Goal: Transaction & Acquisition: Purchase product/service

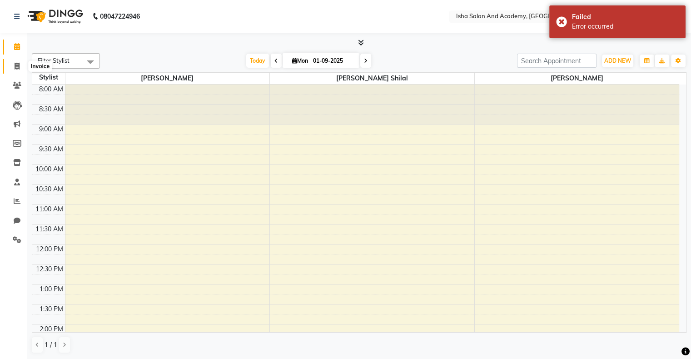
click at [16, 66] on icon at bounding box center [17, 66] width 5 height 7
select select "service"
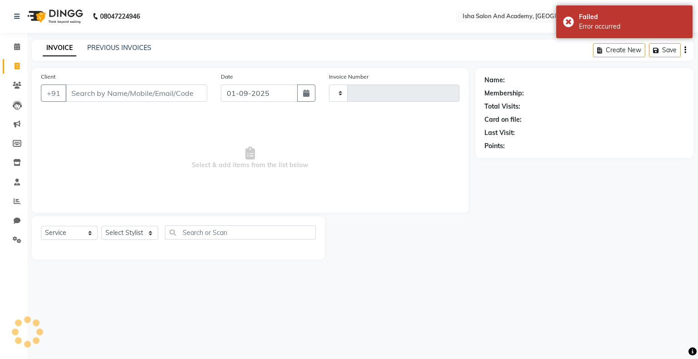
type input "0404"
select select "8203"
click at [127, 235] on select "Select Stylist [PERSON_NAME] [PERSON_NAME] [PERSON_NAME]" at bounding box center [129, 233] width 57 height 14
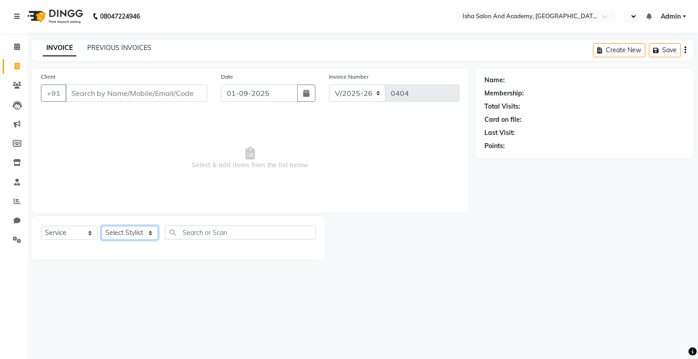
select select "77886"
click at [101, 226] on select "Select Stylist [PERSON_NAME] [PERSON_NAME] [PERSON_NAME]" at bounding box center [129, 233] width 57 height 14
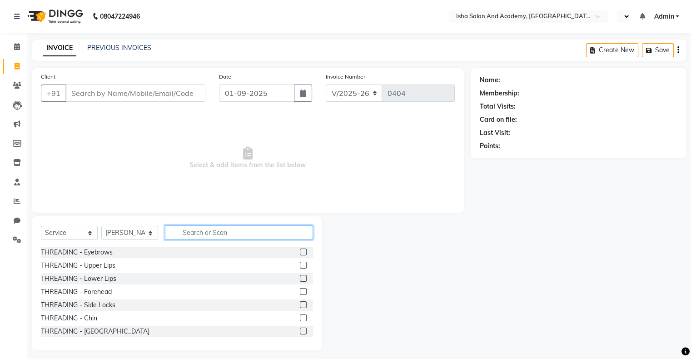
click at [216, 234] on input "text" at bounding box center [239, 232] width 148 height 14
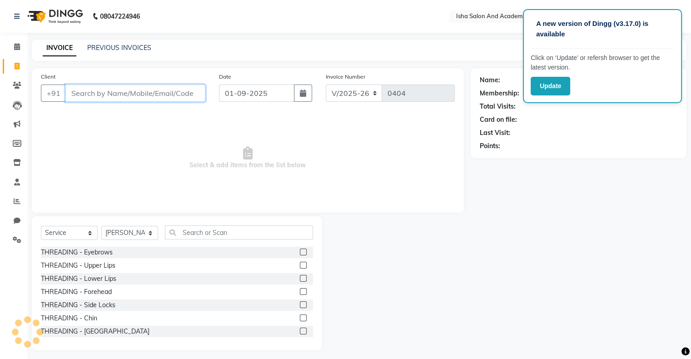
click at [78, 97] on input "Client" at bounding box center [135, 93] width 140 height 17
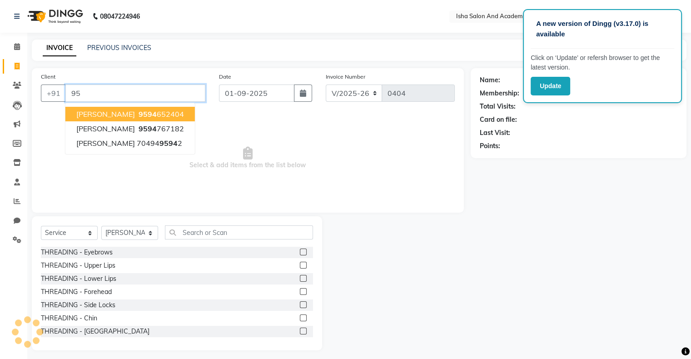
type input "9"
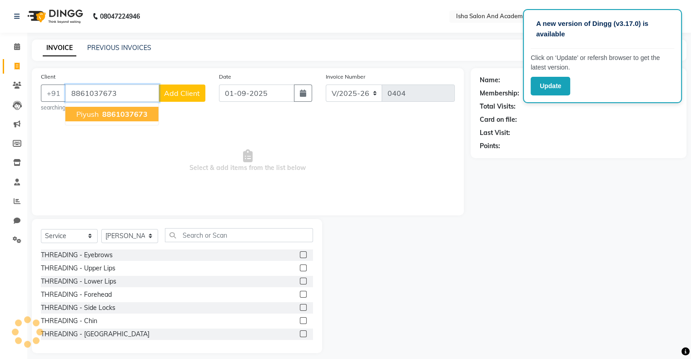
type input "8861037673"
drag, startPoint x: 180, startPoint y: 93, endPoint x: 147, endPoint y: 99, distance: 33.7
click at [147, 99] on input "8861037673" at bounding box center [135, 93] width 140 height 17
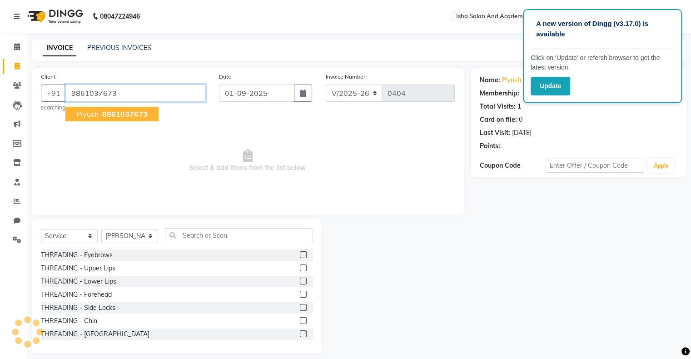
click at [147, 99] on input "8861037673" at bounding box center [135, 93] width 140 height 17
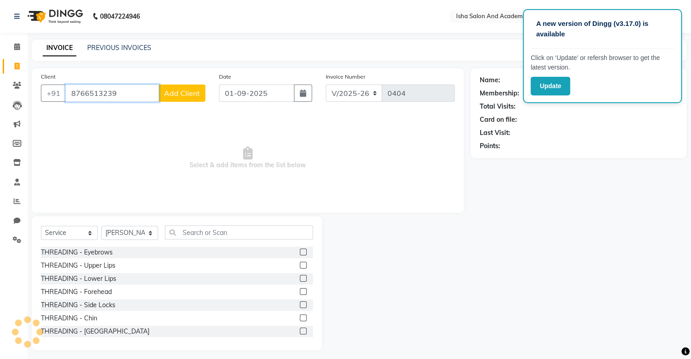
type input "8766513239"
click at [178, 96] on span "Add Client" at bounding box center [182, 93] width 36 height 9
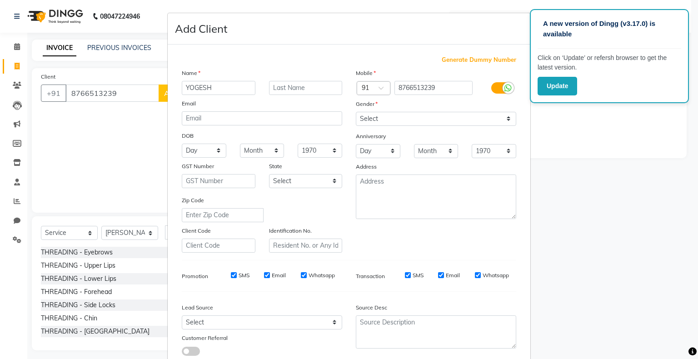
type input "YOGESH"
click at [387, 116] on select "Select [DEMOGRAPHIC_DATA] [DEMOGRAPHIC_DATA] Other Prefer Not To Say" at bounding box center [436, 119] width 160 height 14
select select "[DEMOGRAPHIC_DATA]"
click at [356, 112] on select "Select [DEMOGRAPHIC_DATA] [DEMOGRAPHIC_DATA] Other Prefer Not To Say" at bounding box center [436, 119] width 160 height 14
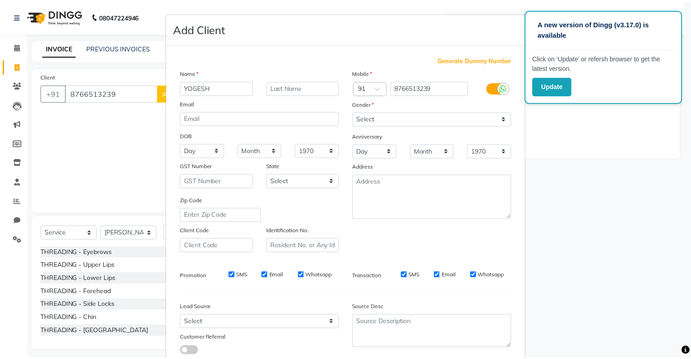
scroll to position [65, 0]
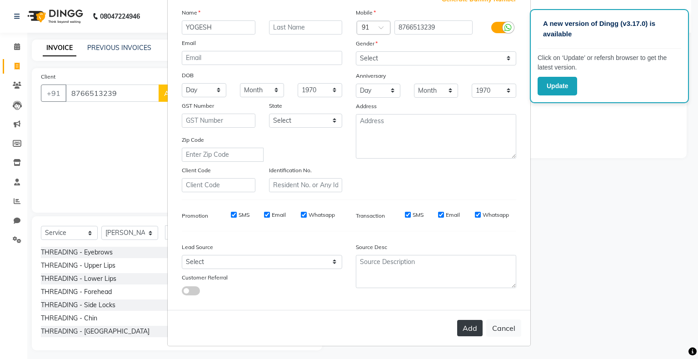
click at [465, 328] on button "Add" at bounding box center [469, 328] width 25 height 16
select select
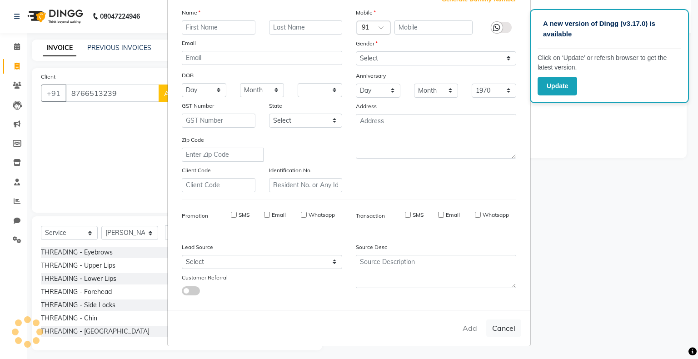
select select
checkbox input "false"
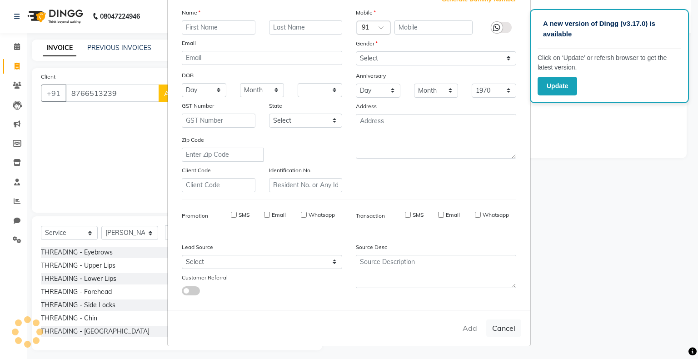
checkbox input "false"
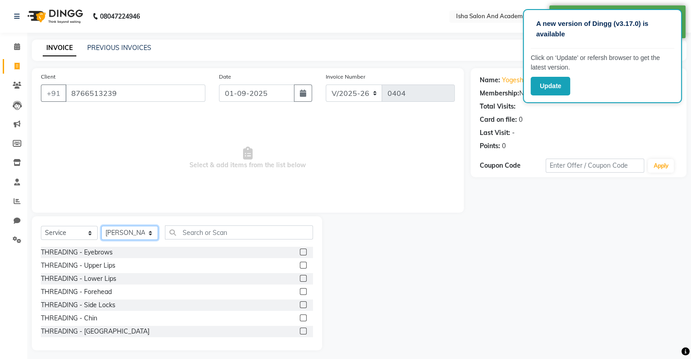
click at [134, 234] on select "Select Stylist [PERSON_NAME] [PERSON_NAME] [PERSON_NAME]" at bounding box center [129, 233] width 57 height 14
click at [101, 226] on select "Select Stylist [PERSON_NAME] [PERSON_NAME] [PERSON_NAME]" at bounding box center [129, 233] width 57 height 14
click at [231, 235] on input "text" at bounding box center [239, 232] width 148 height 14
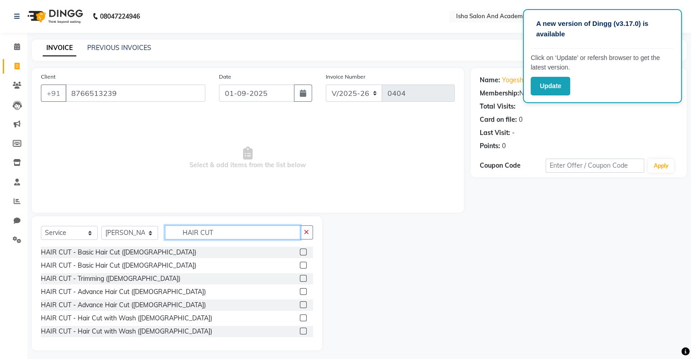
type input "HAIR CUT"
click at [300, 255] on label at bounding box center [303, 252] width 7 height 7
click at [300, 255] on input "checkbox" at bounding box center [303, 253] width 6 height 6
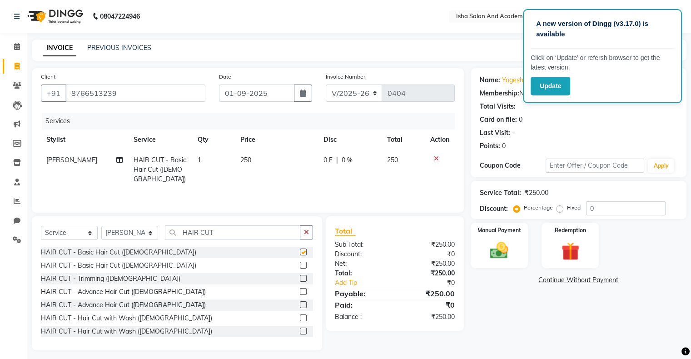
checkbox input "false"
click at [330, 159] on span "0 F" at bounding box center [328, 160] width 9 height 10
select select "77886"
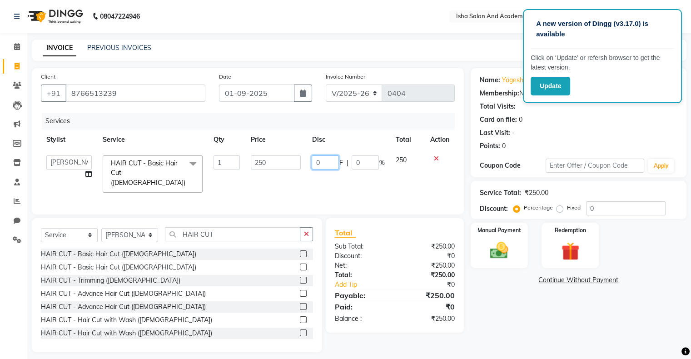
click at [325, 161] on input "0" at bounding box center [325, 162] width 27 height 14
type input "50"
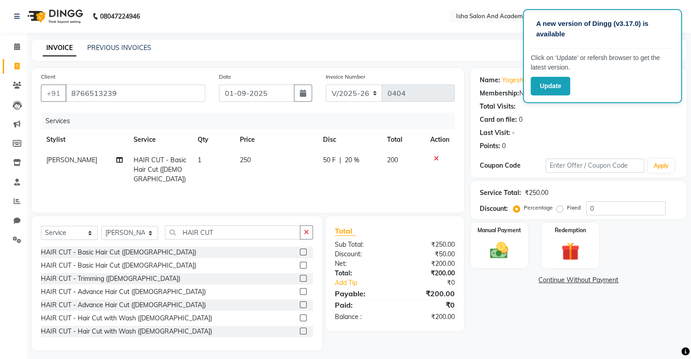
click at [335, 183] on div "Services Stylist Service Qty Price Disc Total Action [PERSON_NAME] HAIR CUT - B…" at bounding box center [248, 158] width 414 height 91
click at [501, 243] on img at bounding box center [499, 251] width 30 height 22
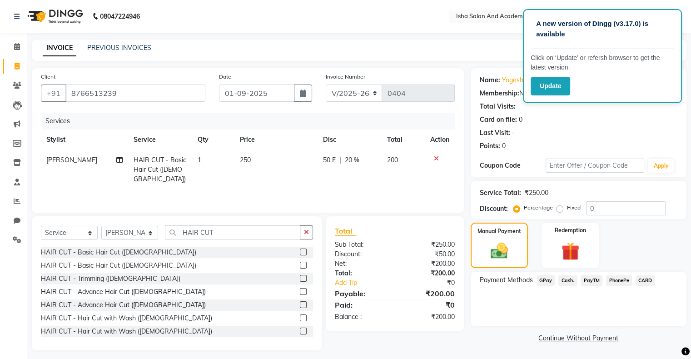
click at [590, 279] on span "PayTM" at bounding box center [592, 280] width 22 height 10
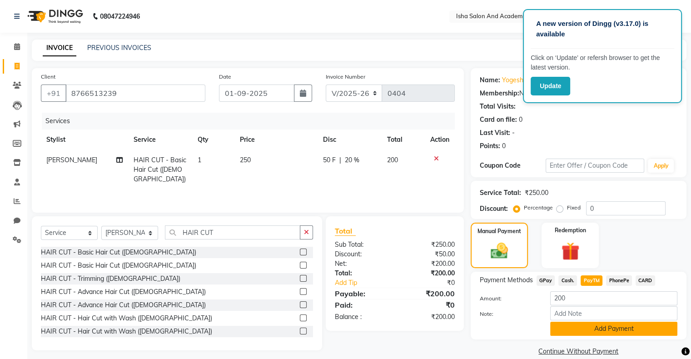
click at [618, 331] on button "Add Payment" at bounding box center [613, 329] width 127 height 14
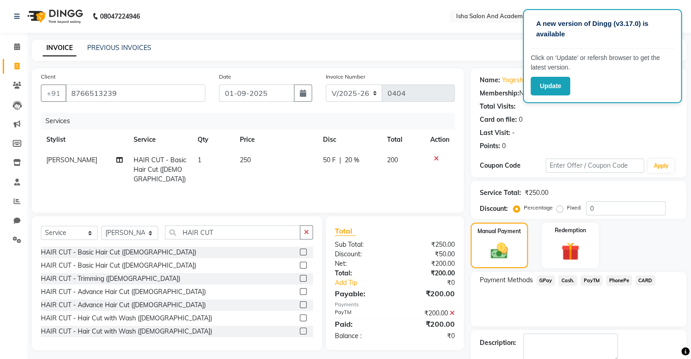
scroll to position [50, 0]
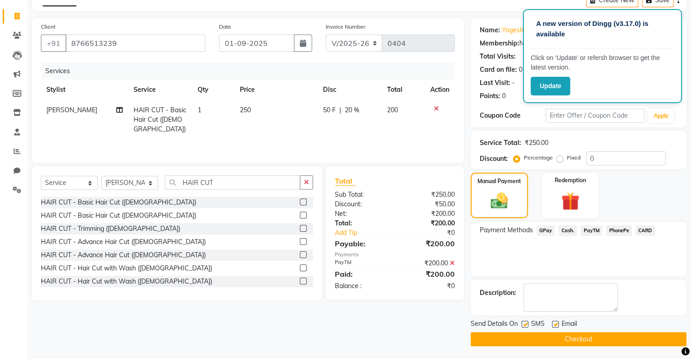
drag, startPoint x: 636, startPoint y: 255, endPoint x: 697, endPoint y: 25, distance: 237.8
click at [691, 25] on html "A new version of Dingg (v3.17.0) is available Click on ‘Update’ or refersh brow…" at bounding box center [345, 129] width 691 height 359
click at [551, 89] on button "Update" at bounding box center [551, 86] width 40 height 19
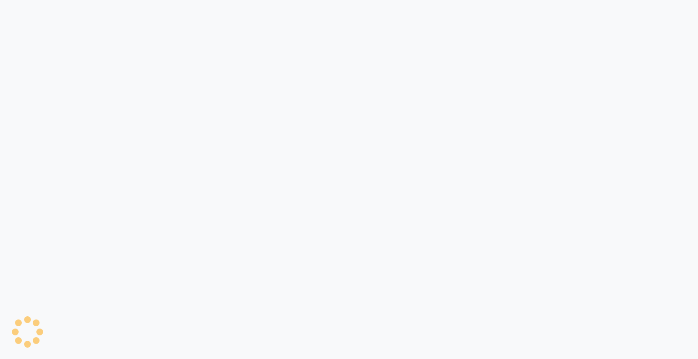
select select "service"
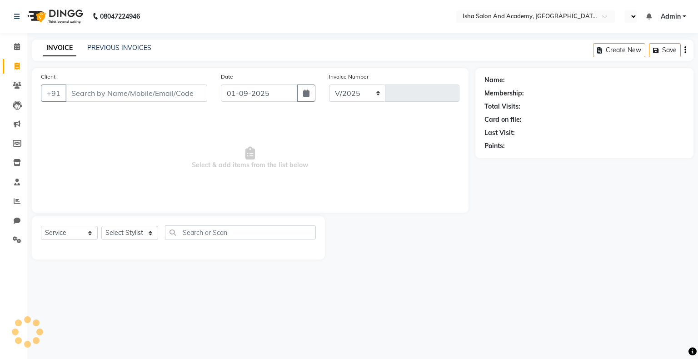
select select "8203"
type input "0404"
select select "en"
click at [198, 186] on span "Select & add items from the list below" at bounding box center [250, 158] width 419 height 91
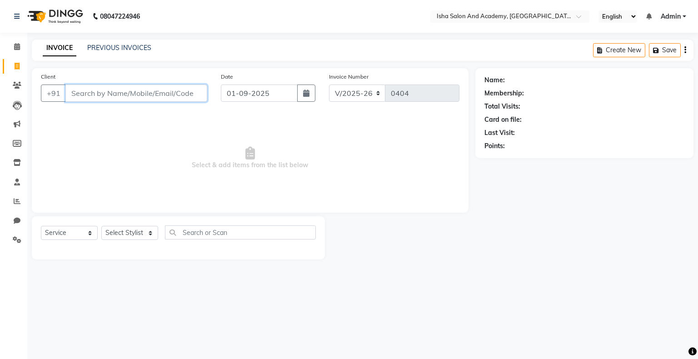
click at [127, 95] on input "Client" at bounding box center [136, 93] width 142 height 17
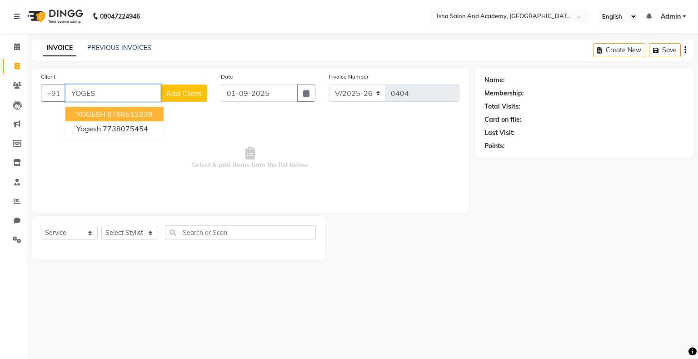
click at [134, 117] on ngb-highlight "8766513239" at bounding box center [129, 114] width 45 height 9
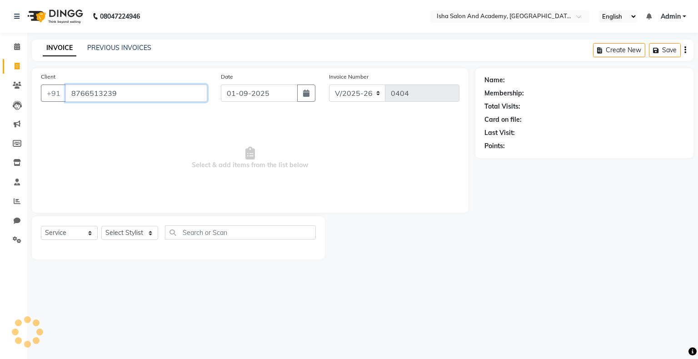
type input "8766513239"
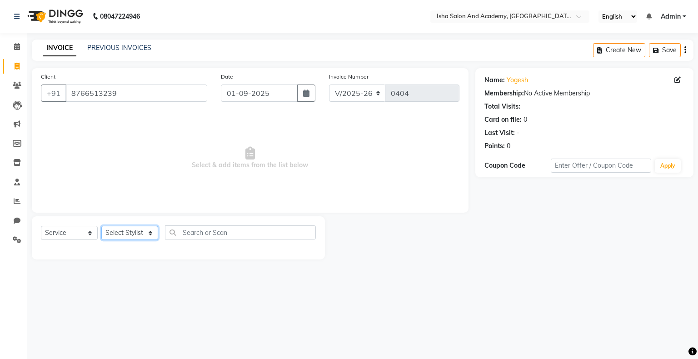
click at [133, 228] on select "Select Stylist [PERSON_NAME] [PERSON_NAME] [PERSON_NAME]" at bounding box center [129, 233] width 57 height 14
select select "77886"
click at [101, 226] on select "Select Stylist [PERSON_NAME] [PERSON_NAME] [PERSON_NAME]" at bounding box center [129, 233] width 57 height 14
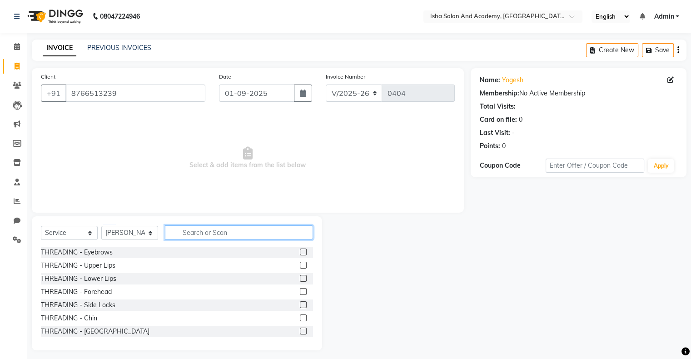
click at [198, 230] on input "text" at bounding box center [239, 232] width 148 height 14
type input "H"
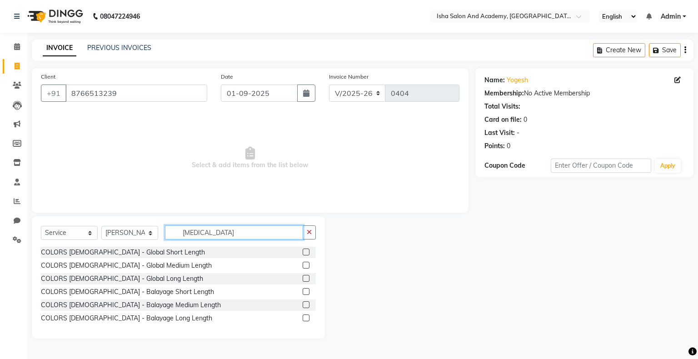
type input "BAl"
click at [305, 302] on label at bounding box center [306, 304] width 7 height 7
click at [305, 302] on input "checkbox" at bounding box center [306, 305] width 6 height 6
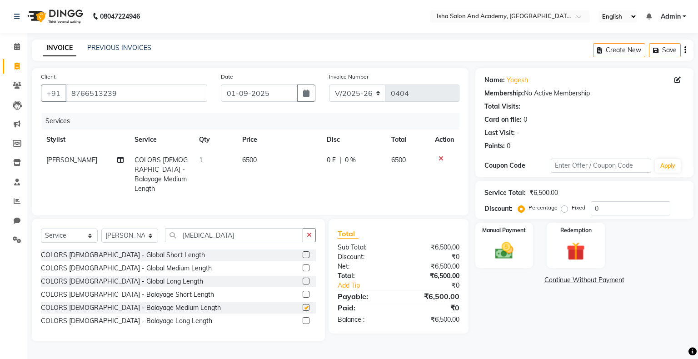
checkbox input "false"
click at [376, 176] on td "0 F | 0 %" at bounding box center [353, 174] width 65 height 49
select select "77886"
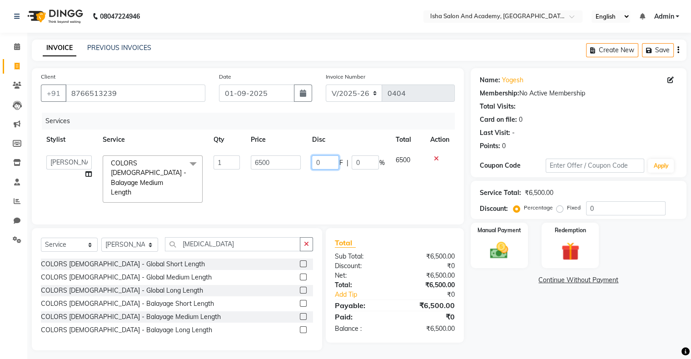
click at [327, 165] on input "0" at bounding box center [325, 162] width 27 height 14
click at [323, 165] on input "0" at bounding box center [325, 162] width 27 height 14
type input "2500"
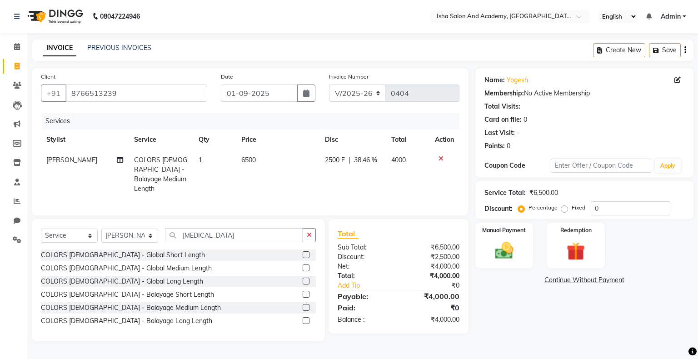
click at [332, 185] on td "2500 F | 38.46 %" at bounding box center [353, 174] width 66 height 49
select select "77886"
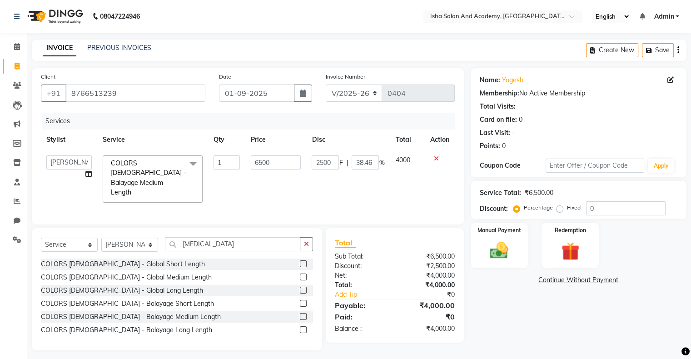
click at [304, 193] on td "6500" at bounding box center [275, 179] width 61 height 58
drag, startPoint x: 304, startPoint y: 193, endPoint x: 334, endPoint y: 162, distance: 43.1
click at [334, 162] on tr "Neelam shilal Sachin sharma Vijaylaxmi Gupta COLORS FEMALE - Balayage Medium Le…" at bounding box center [248, 179] width 414 height 58
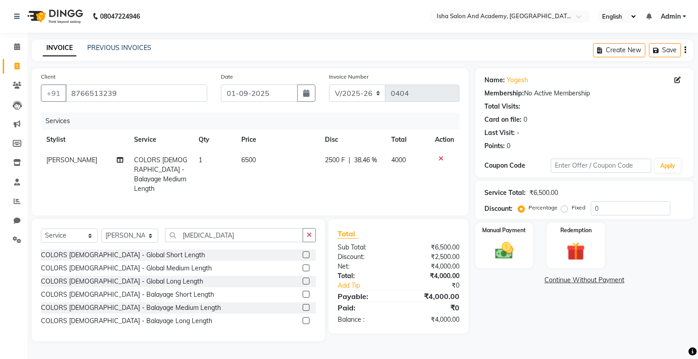
drag, startPoint x: 334, startPoint y: 162, endPoint x: 331, endPoint y: 155, distance: 8.1
drag, startPoint x: 256, startPoint y: 165, endPoint x: 247, endPoint y: 161, distance: 10.1
click at [247, 161] on td "6500" at bounding box center [278, 174] width 84 height 49
select select "77886"
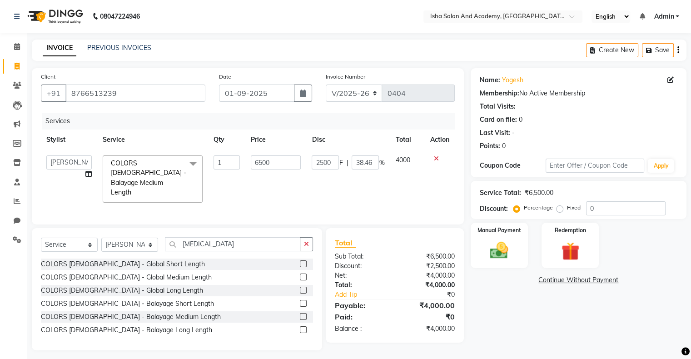
click at [247, 161] on td "6500" at bounding box center [275, 179] width 61 height 58
drag, startPoint x: 247, startPoint y: 161, endPoint x: 271, endPoint y: 164, distance: 24.2
click at [271, 164] on td "6500" at bounding box center [275, 179] width 61 height 58
type input "7500"
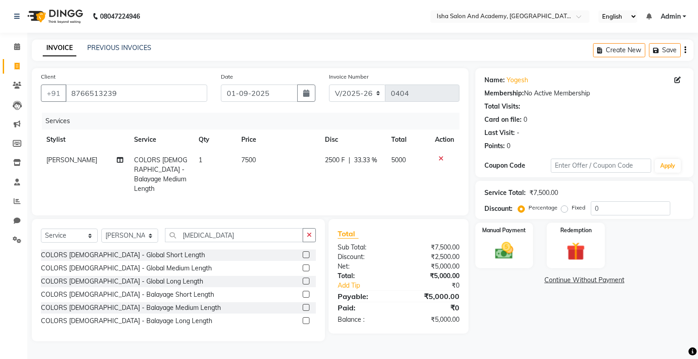
click at [290, 180] on td "7500" at bounding box center [278, 174] width 84 height 49
select select "77886"
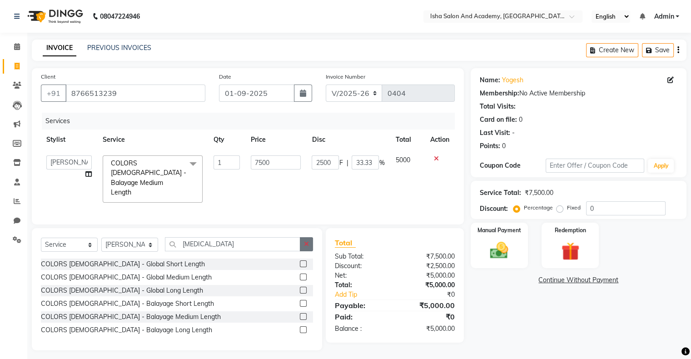
click at [305, 245] on button "button" at bounding box center [306, 244] width 13 height 14
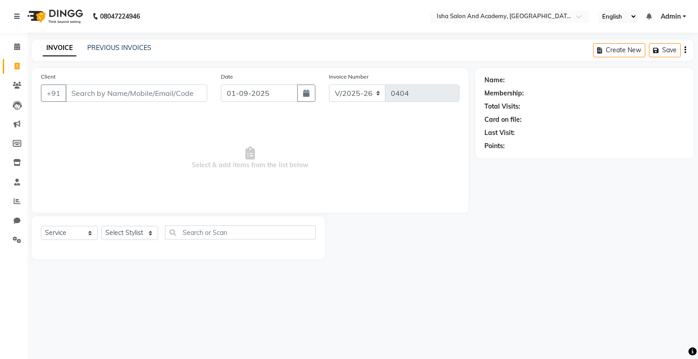
select select "8203"
select select "service"
click at [95, 94] on input "Client" at bounding box center [136, 93] width 142 height 17
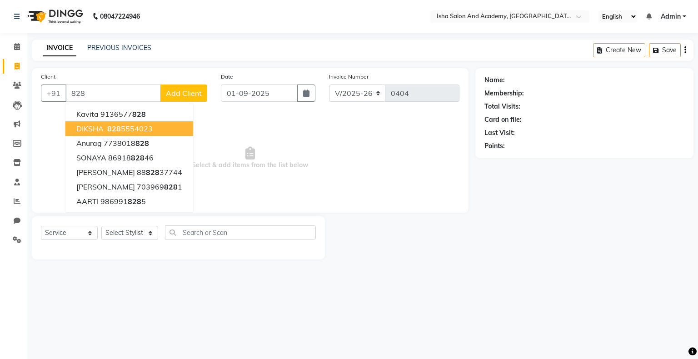
click at [113, 129] on span "828" at bounding box center [114, 128] width 14 height 9
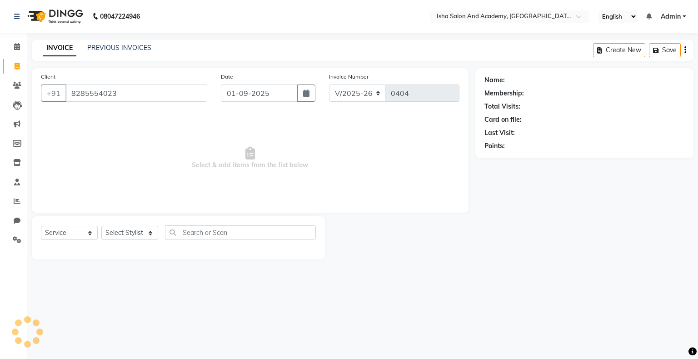
type input "8285554023"
click at [138, 236] on select "Select Stylist [PERSON_NAME] [PERSON_NAME] [PERSON_NAME]" at bounding box center [129, 233] width 57 height 14
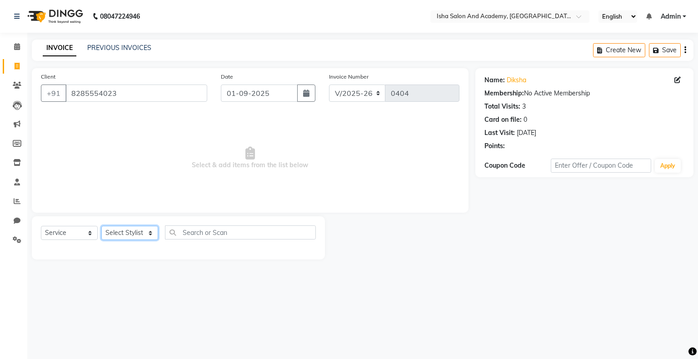
select select "77637"
click at [101, 226] on select "Select Stylist [PERSON_NAME] [PERSON_NAME] [PERSON_NAME]" at bounding box center [129, 233] width 57 height 14
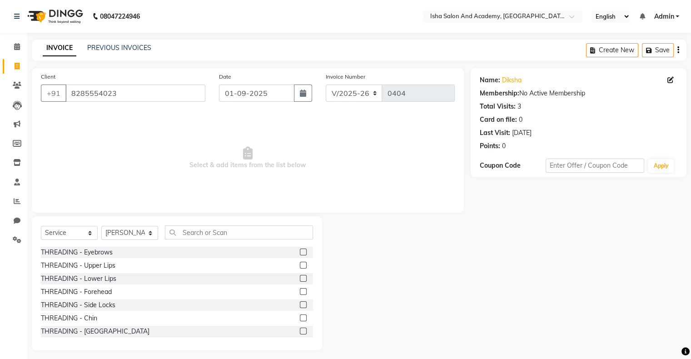
click at [300, 252] on label at bounding box center [303, 252] width 7 height 7
click at [300, 252] on input "checkbox" at bounding box center [303, 253] width 6 height 6
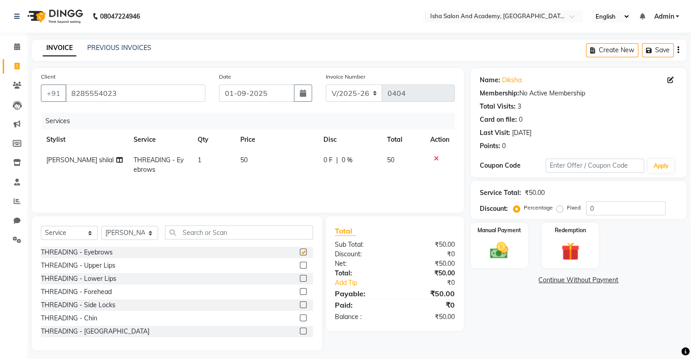
checkbox input "false"
click at [513, 250] on img at bounding box center [499, 251] width 30 height 22
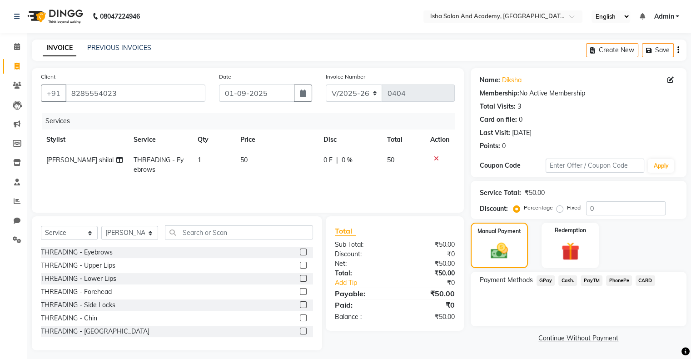
click at [569, 279] on span "Cash." at bounding box center [568, 280] width 19 height 10
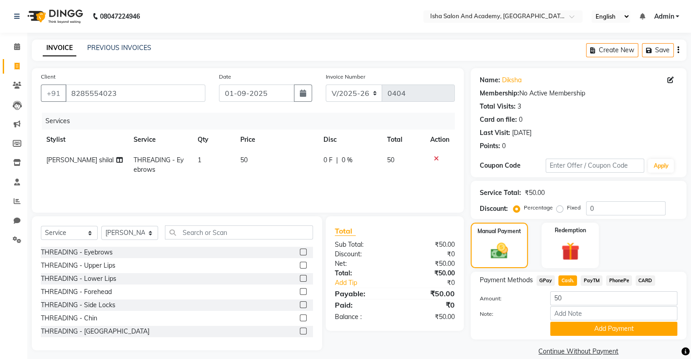
scroll to position [13, 0]
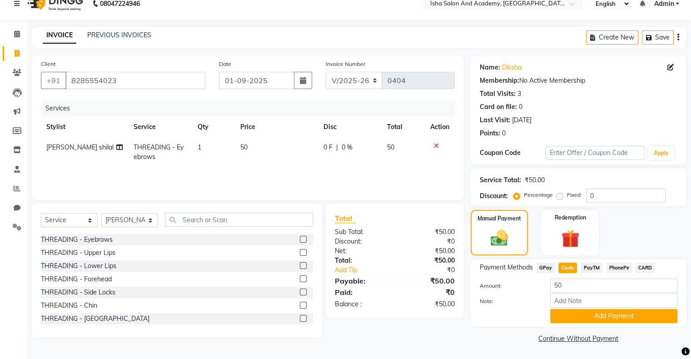
click at [618, 309] on div "Note:" at bounding box center [578, 301] width 211 height 15
click at [619, 313] on button "Add Payment" at bounding box center [613, 316] width 127 height 14
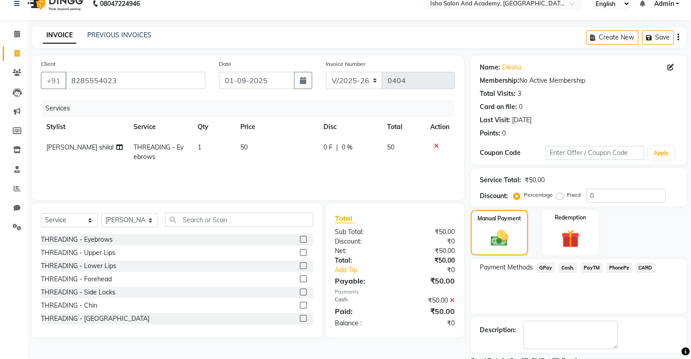
scroll to position [50, 0]
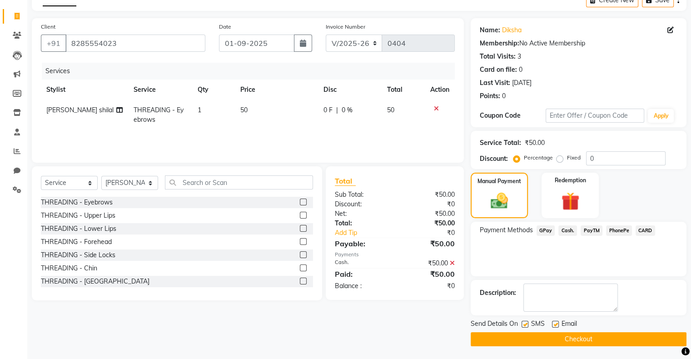
click at [586, 335] on button "Checkout" at bounding box center [579, 339] width 216 height 14
